Goal: Transaction & Acquisition: Purchase product/service

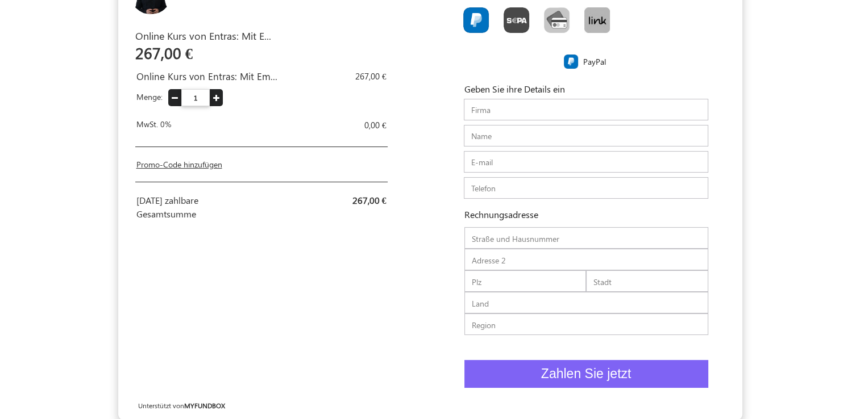
scroll to position [81, 0]
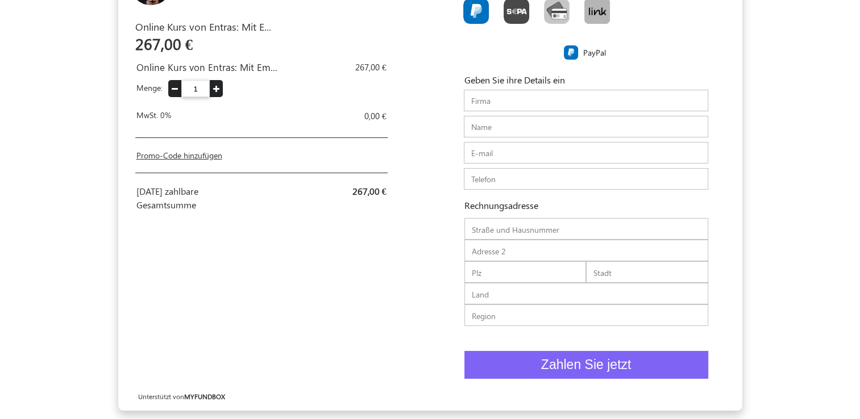
click at [190, 155] on link "Promo-Code hinzufügen" at bounding box center [179, 155] width 86 height 11
click at [298, 158] on input "text" at bounding box center [237, 160] width 203 height 22
paste input "Kurs67"
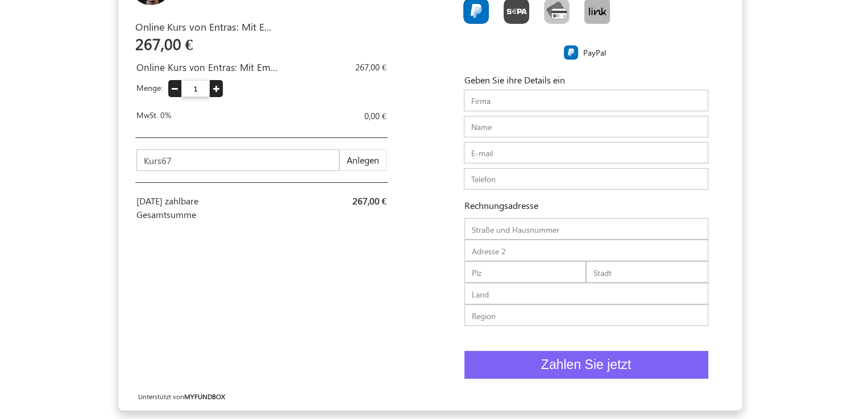
type input "Kurs67"
click at [348, 159] on button "Anlegen" at bounding box center [362, 160] width 47 height 22
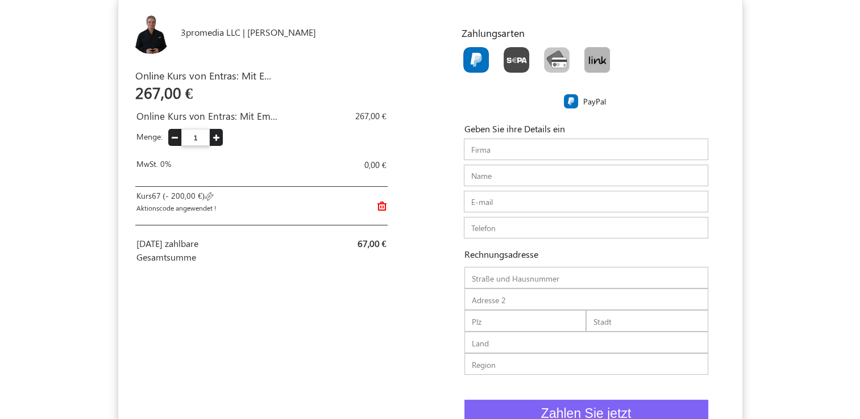
scroll to position [0, 0]
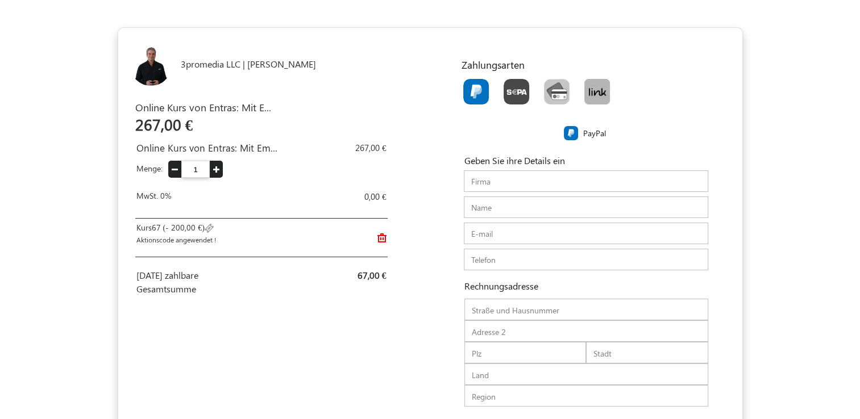
click at [468, 91] on img "Toolbar with button groups" at bounding box center [476, 92] width 26 height 26
click at [468, 86] on input "Toolbar with button groups" at bounding box center [466, 82] width 7 height 7
radio input "true"
click at [524, 180] on input "text" at bounding box center [586, 181] width 244 height 22
type input "EVOLVE IT! Unternehmenscoaching GmbH"
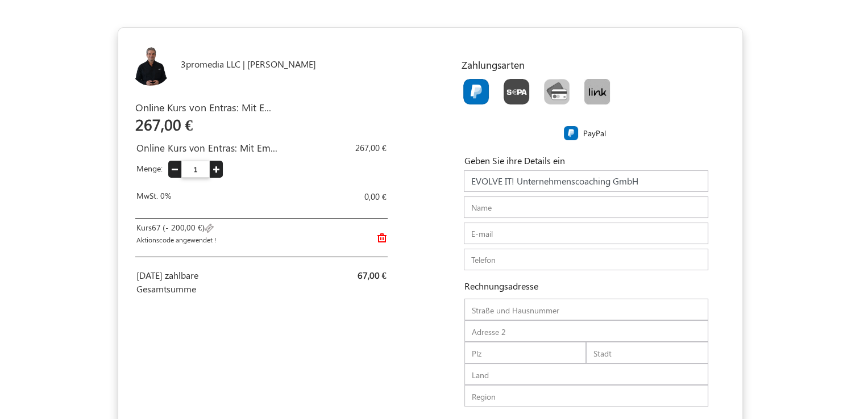
type input "[PERSON_NAME]"
type input "[PERSON_NAME][EMAIL_ADDRESS][DOMAIN_NAME]"
type input "0491634657759"
type input "[PERSON_NAME]-Str."
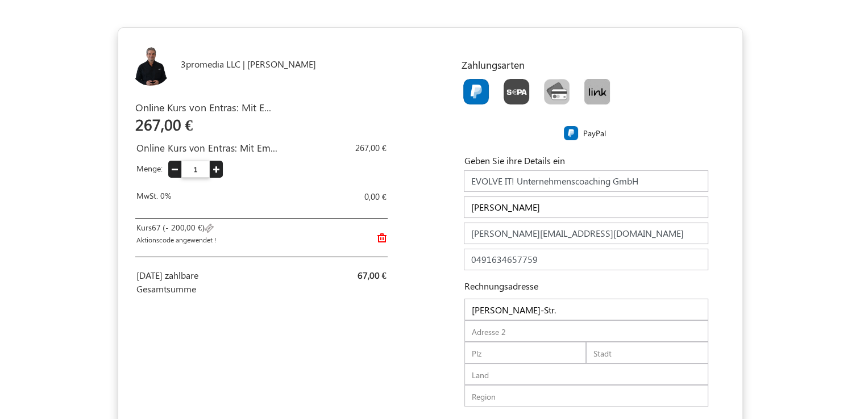
type input "4"
type input "31079"
type input "Sibbesse"
type input "[GEOGRAPHIC_DATA]"
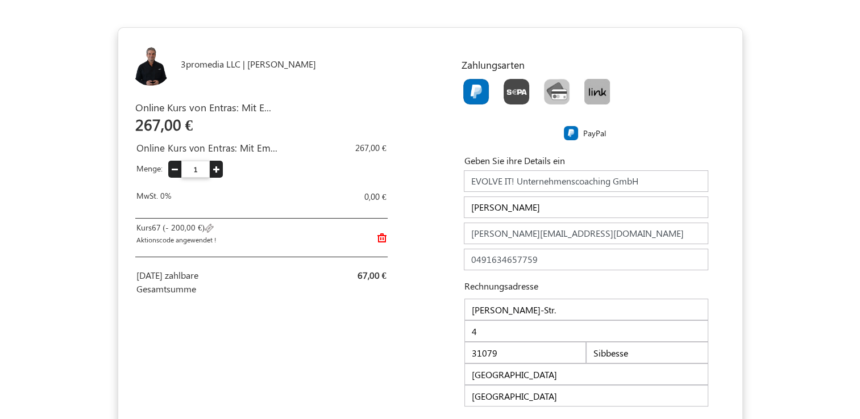
click at [664, 118] on div "Zahlungsarten PayPal" at bounding box center [586, 101] width 284 height 85
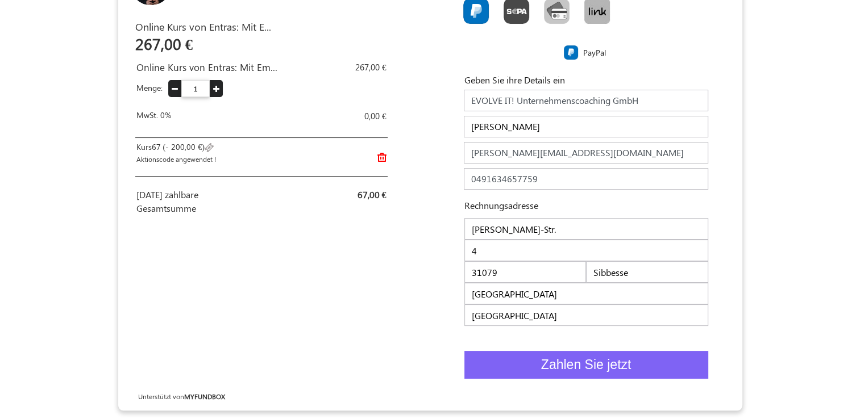
scroll to position [81, 0]
drag, startPoint x: 624, startPoint y: 101, endPoint x: 448, endPoint y: 101, distance: 175.6
click at [448, 101] on div "Geben Sie ihre Details ein Firma EVOLVE IT! Unternehmenscoaching GmbH Name [PER…" at bounding box center [586, 207] width 284 height 288
drag, startPoint x: 396, startPoint y: 261, endPoint x: 409, endPoint y: 255, distance: 14.2
click at [396, 260] on div "3promedia LLC | [PERSON_NAME] EUR USD GBP EUR EN ES NL Online Kurs von Entras: …" at bounding box center [274, 179] width 312 height 464
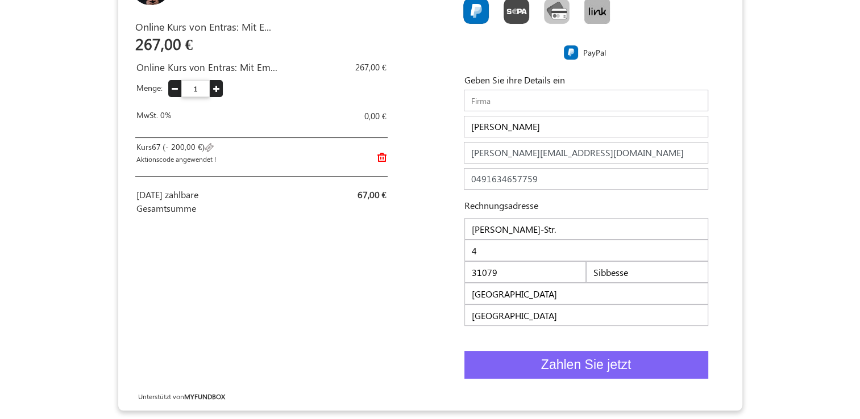
drag, startPoint x: 657, startPoint y: 150, endPoint x: 420, endPoint y: 165, distance: 236.8
click at [420, 165] on div "3promedia LLC | [PERSON_NAME] EUR USD GBP EUR EN ES NL Online Kurs von Entras: …" at bounding box center [430, 179] width 624 height 464
type input "[EMAIL_ADDRESS][DOMAIN_NAME]"
click at [558, 364] on span "Zahlen Sie jetzt" at bounding box center [586, 364] width 90 height 15
